Goal: Transaction & Acquisition: Purchase product/service

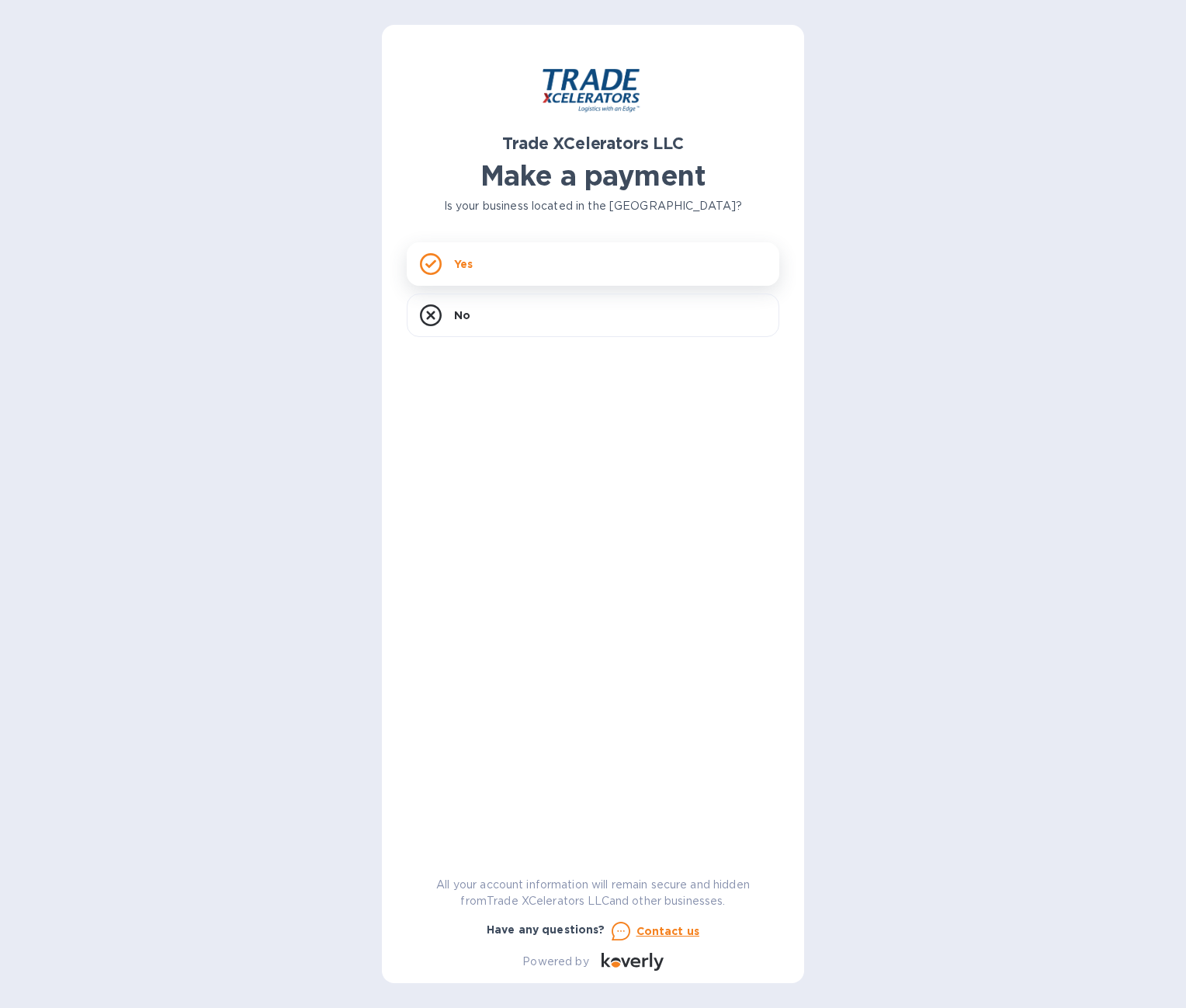
click at [463, 262] on p "Yes" at bounding box center [463, 264] width 18 height 16
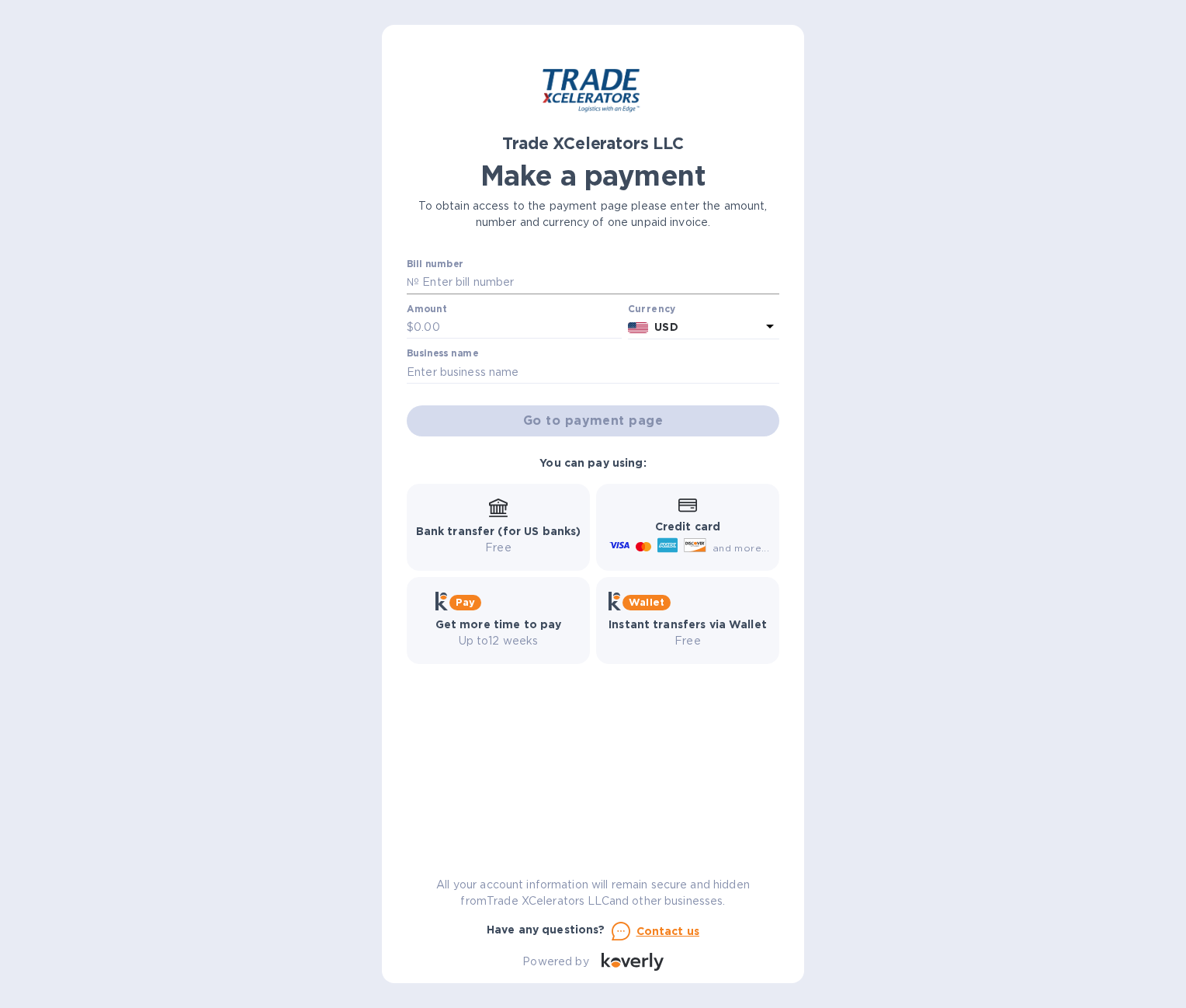
click at [493, 283] on input "text" at bounding box center [599, 282] width 360 height 23
paste input "SYD250842507"
type input "SYD250842507"
click at [553, 277] on input "SYD250842507" at bounding box center [599, 282] width 360 height 23
paste input "SYD250842507"
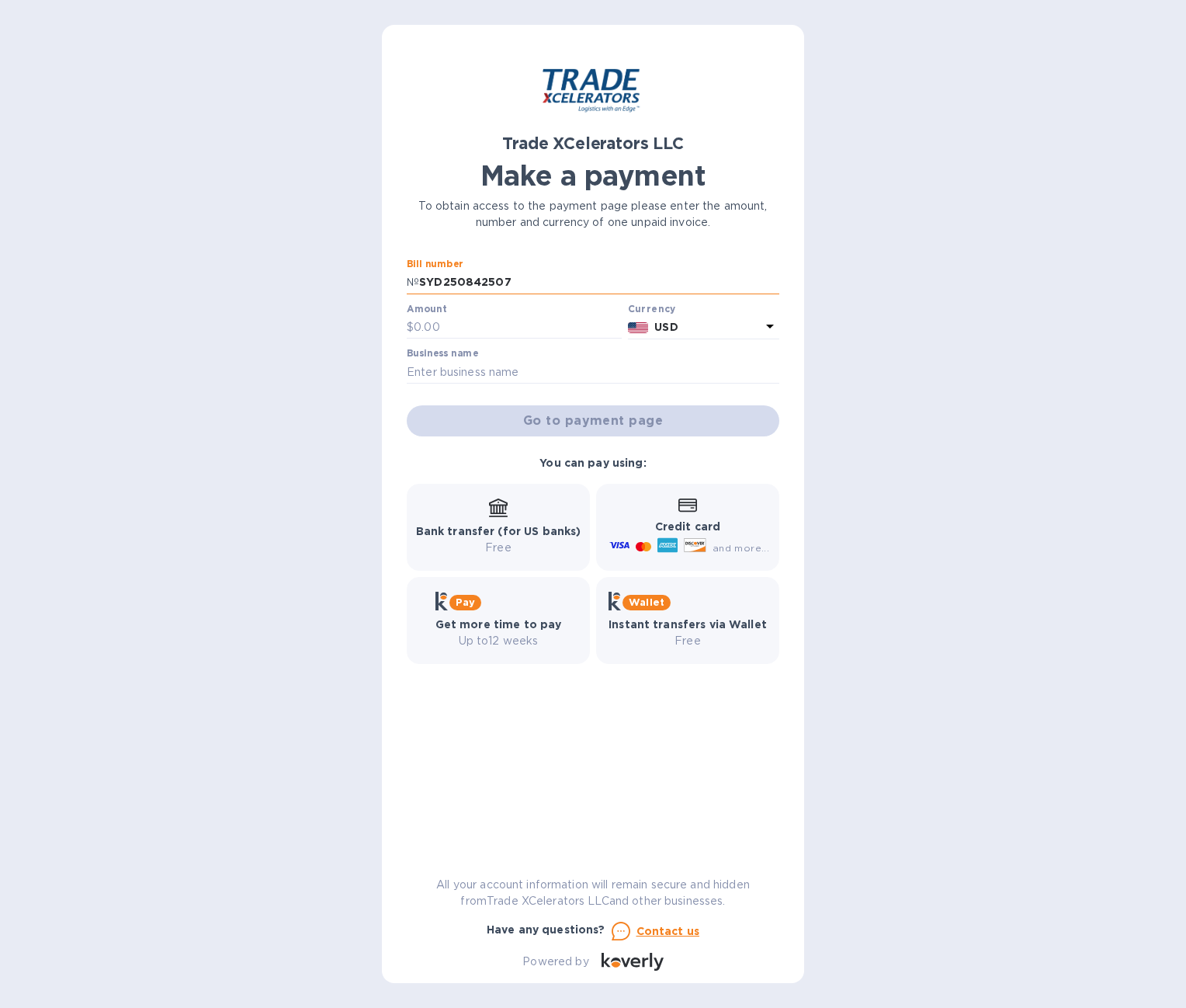
paste input "7506801-1"
type input "7506801-1"
click at [548, 326] on input "text" at bounding box center [517, 327] width 208 height 23
type input "450"
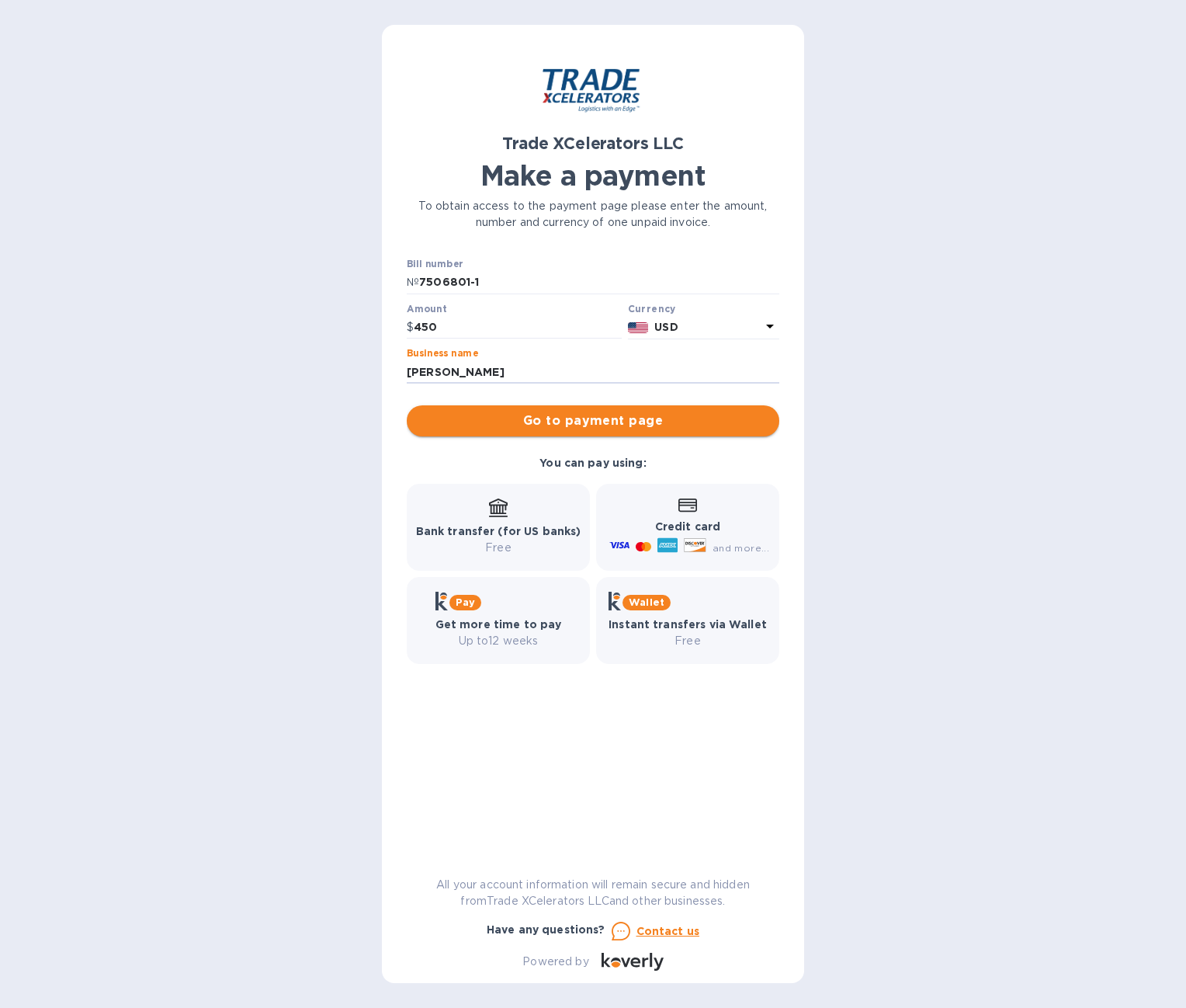
type input "[PERSON_NAME]"
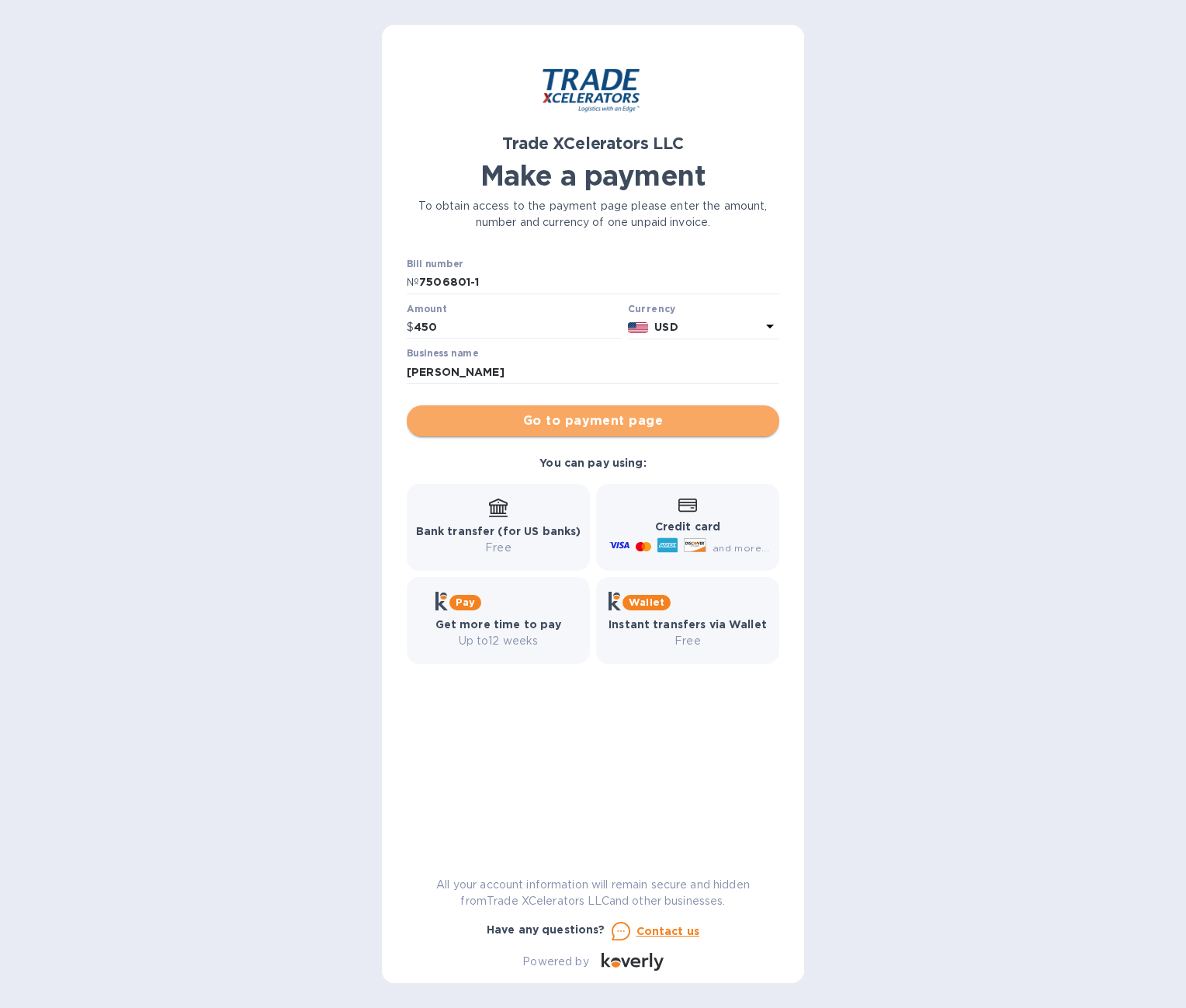
click at [552, 429] on span "Go to payment page" at bounding box center [593, 421] width 348 height 18
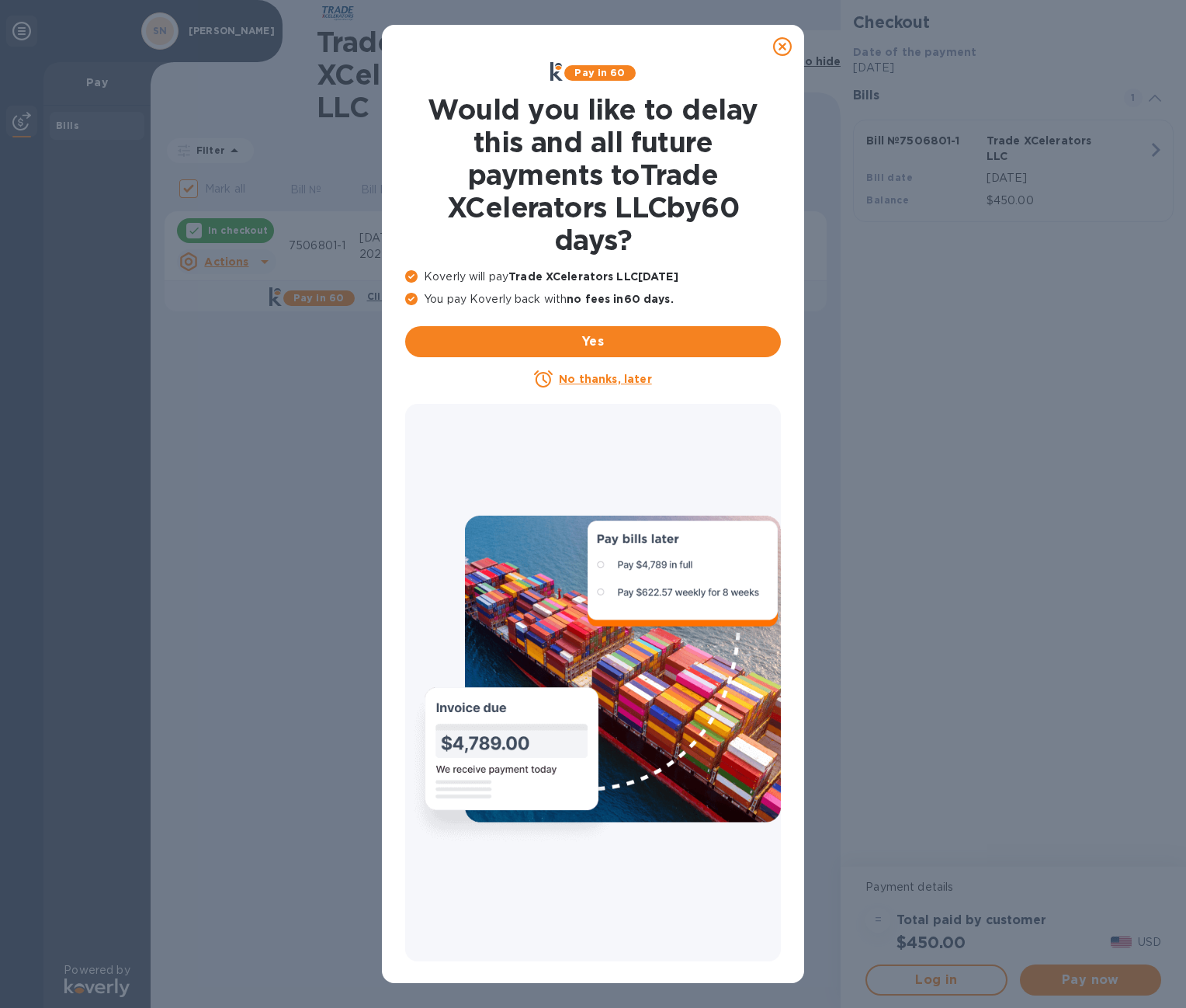
click at [787, 42] on icon at bounding box center [783, 47] width 18 height 18
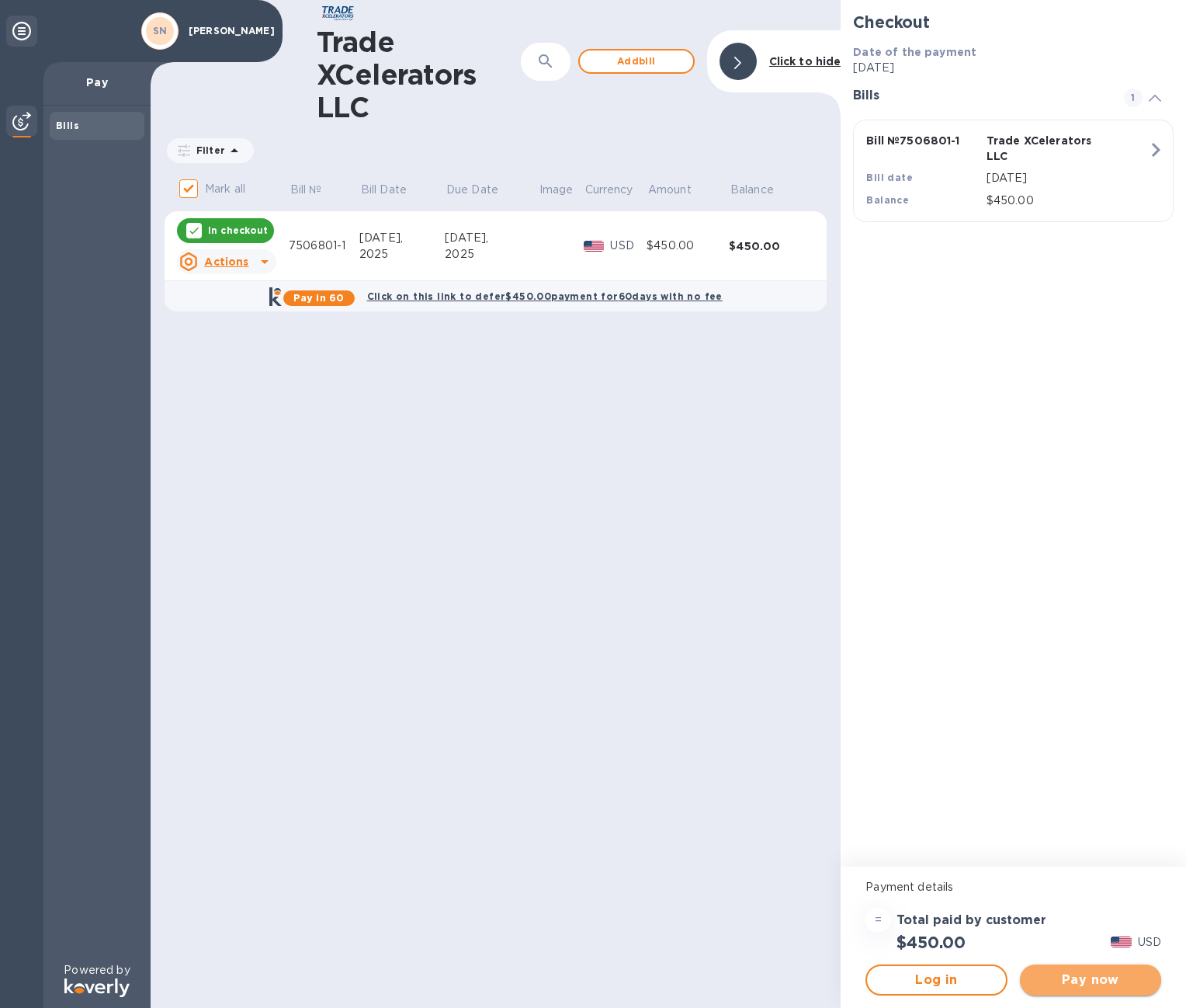
click at [1058, 977] on span "Pay now" at bounding box center [1090, 980] width 117 height 18
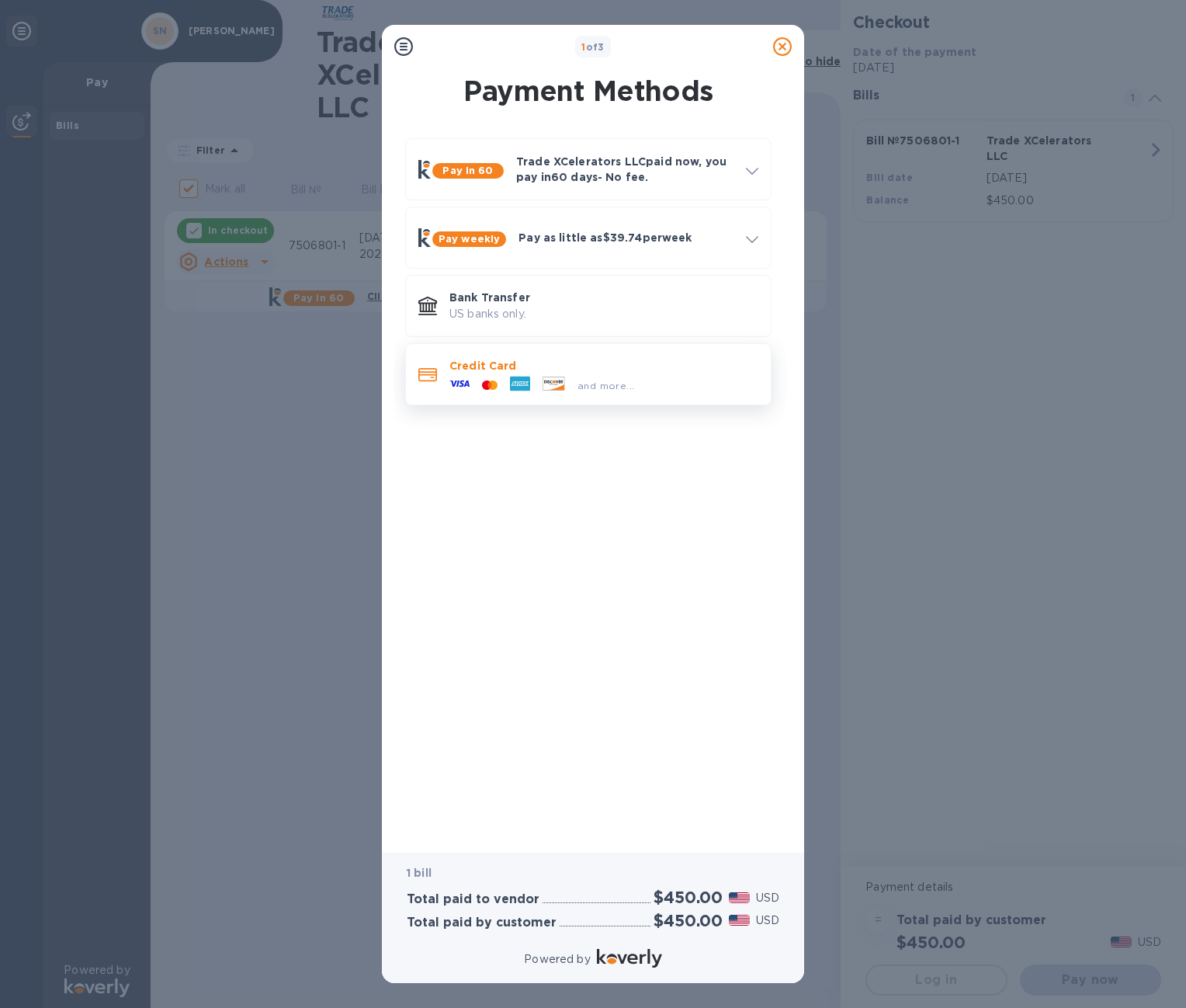
click at [428, 373] on icon at bounding box center [427, 374] width 18 height 14
